Goal: Navigation & Orientation: Find specific page/section

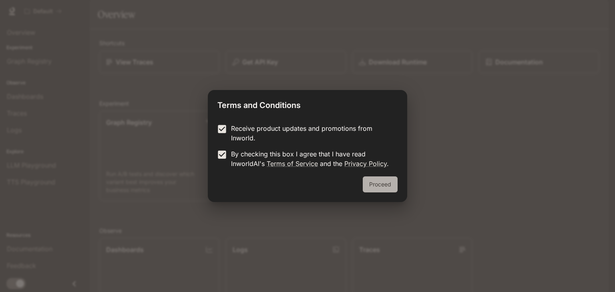
click at [385, 185] on button "Proceed" at bounding box center [380, 185] width 35 height 16
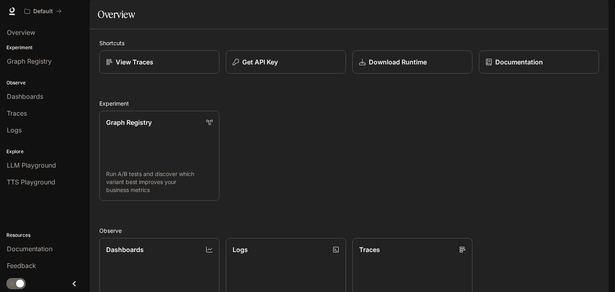
scroll to position [199, 0]
click at [27, 64] on span "Graph Registry" at bounding box center [29, 61] width 45 height 10
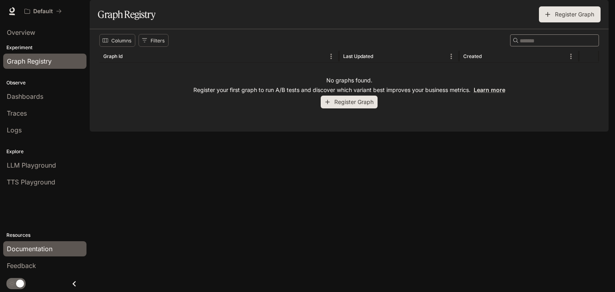
click at [40, 251] on span "Documentation" at bounding box center [30, 249] width 46 height 10
